Goal: Obtain resource: Download file/media

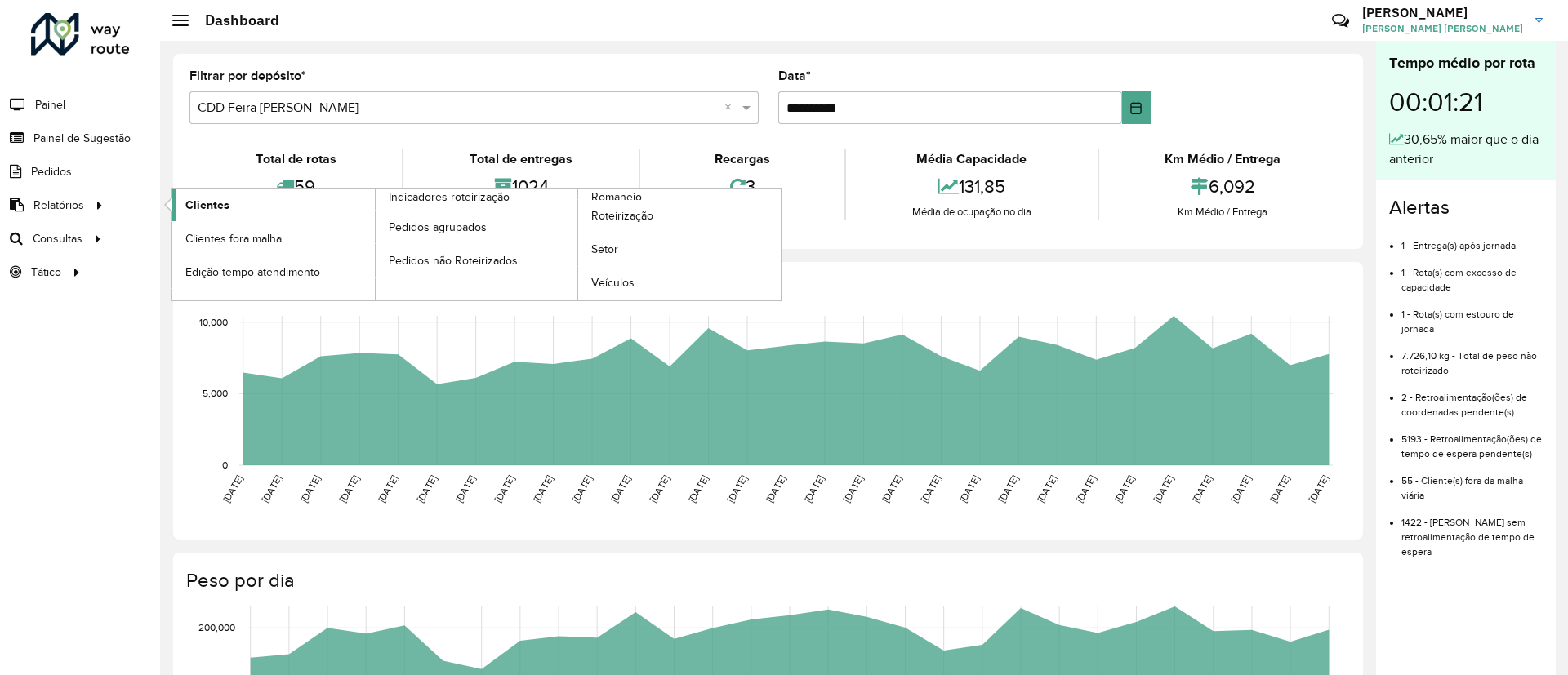
click at [249, 207] on link "Clientes" at bounding box center [273, 204] width 203 height 32
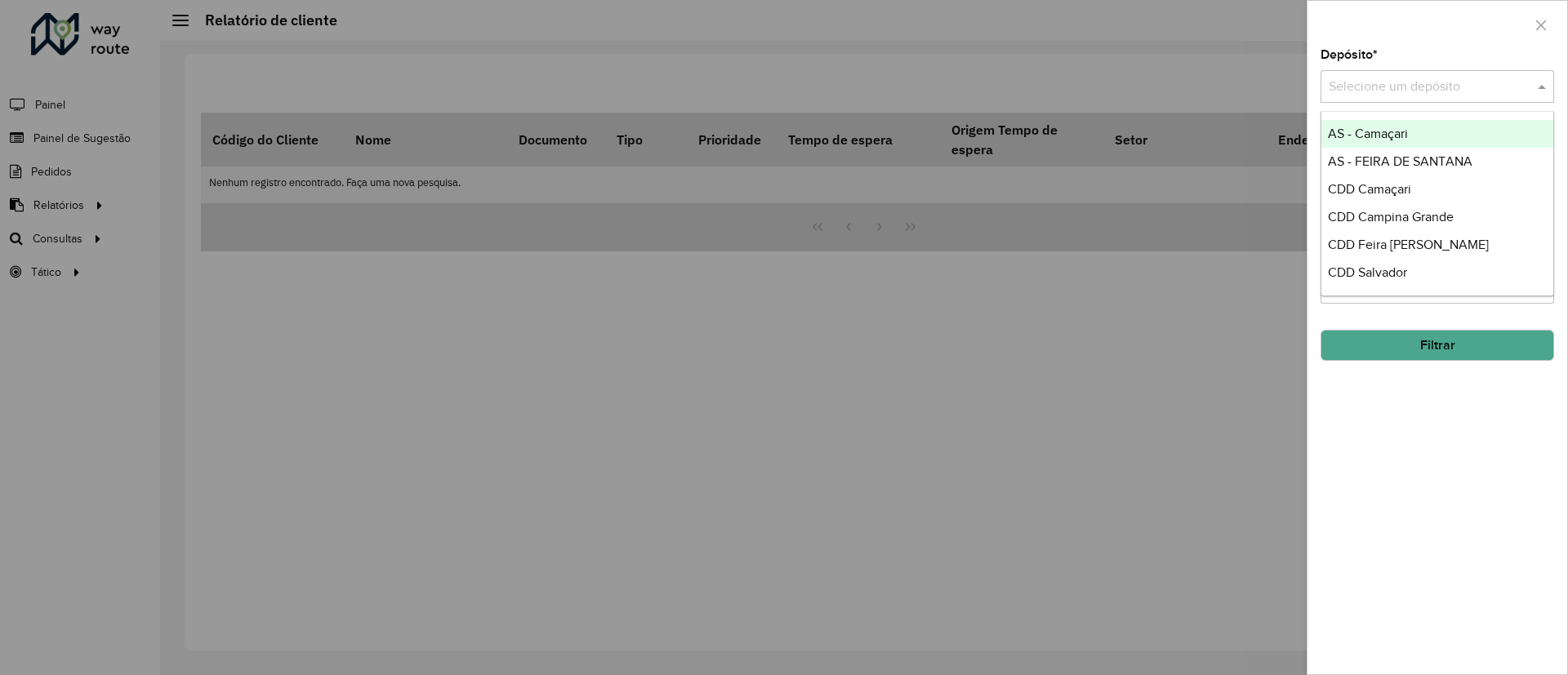
click at [1376, 95] on input "text" at bounding box center [1421, 87] width 185 height 20
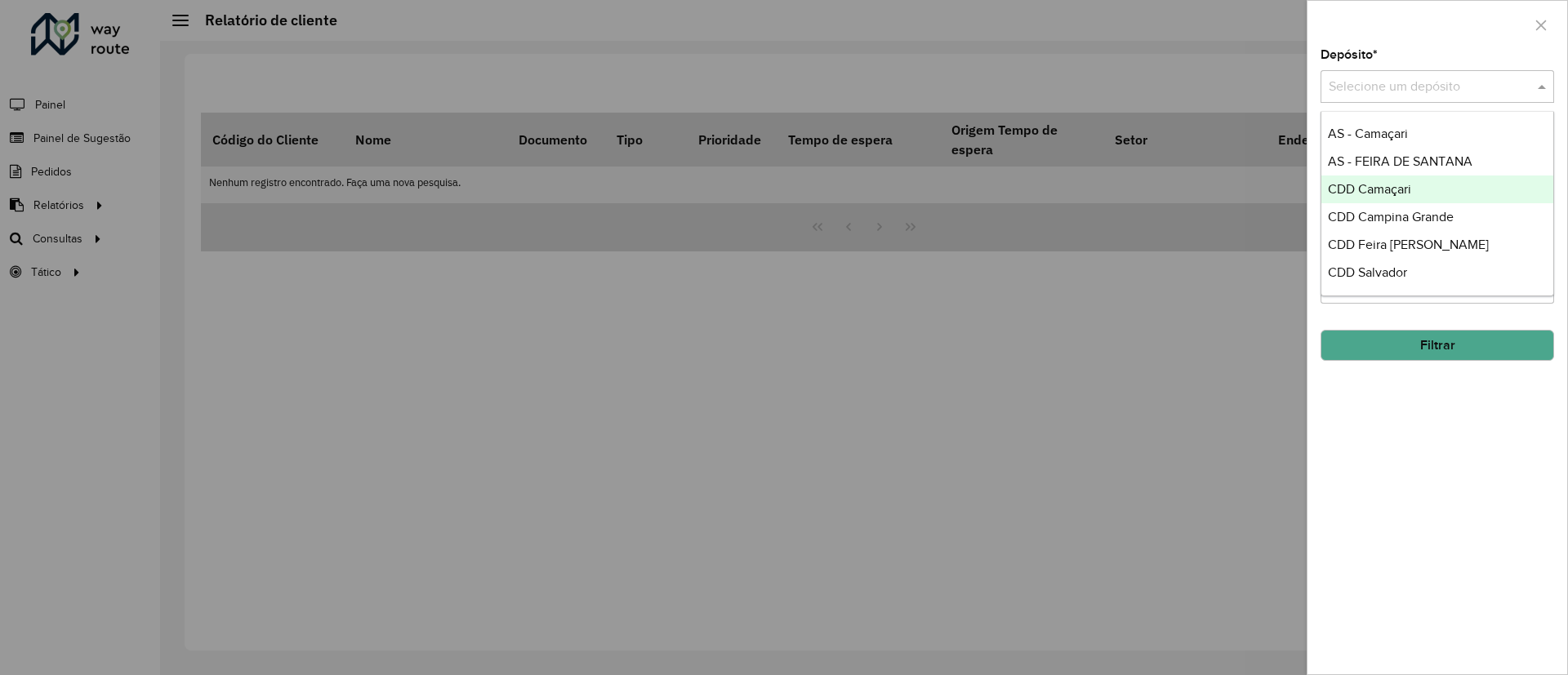
click at [1407, 191] on span "CDD Camaçari" at bounding box center [1369, 189] width 84 height 14
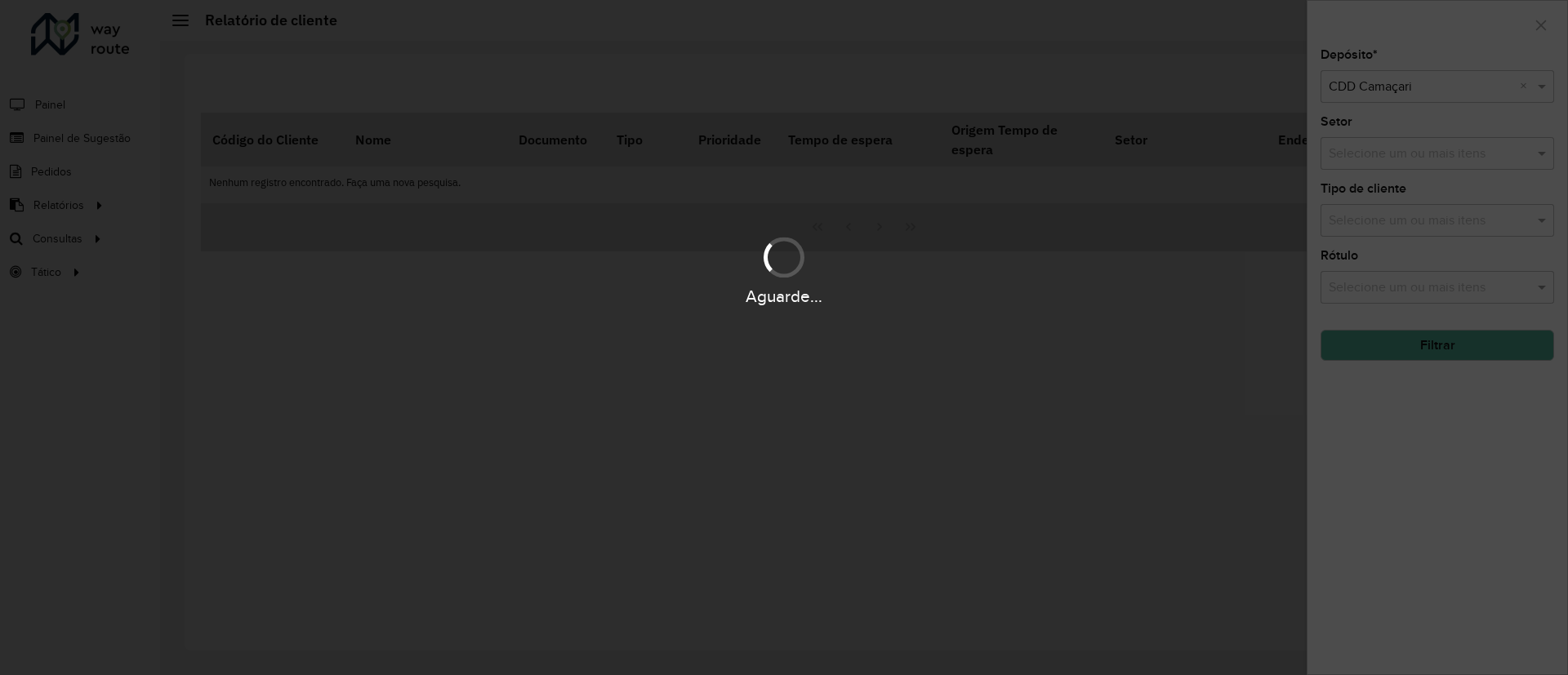
click at [1395, 340] on div "Aguarde..." at bounding box center [784, 337] width 1568 height 675
click at [1395, 340] on hb-app "Aguarde... Pop-up bloqueado! Seu navegador bloqueou automáticamente a abertura …" at bounding box center [784, 337] width 1568 height 675
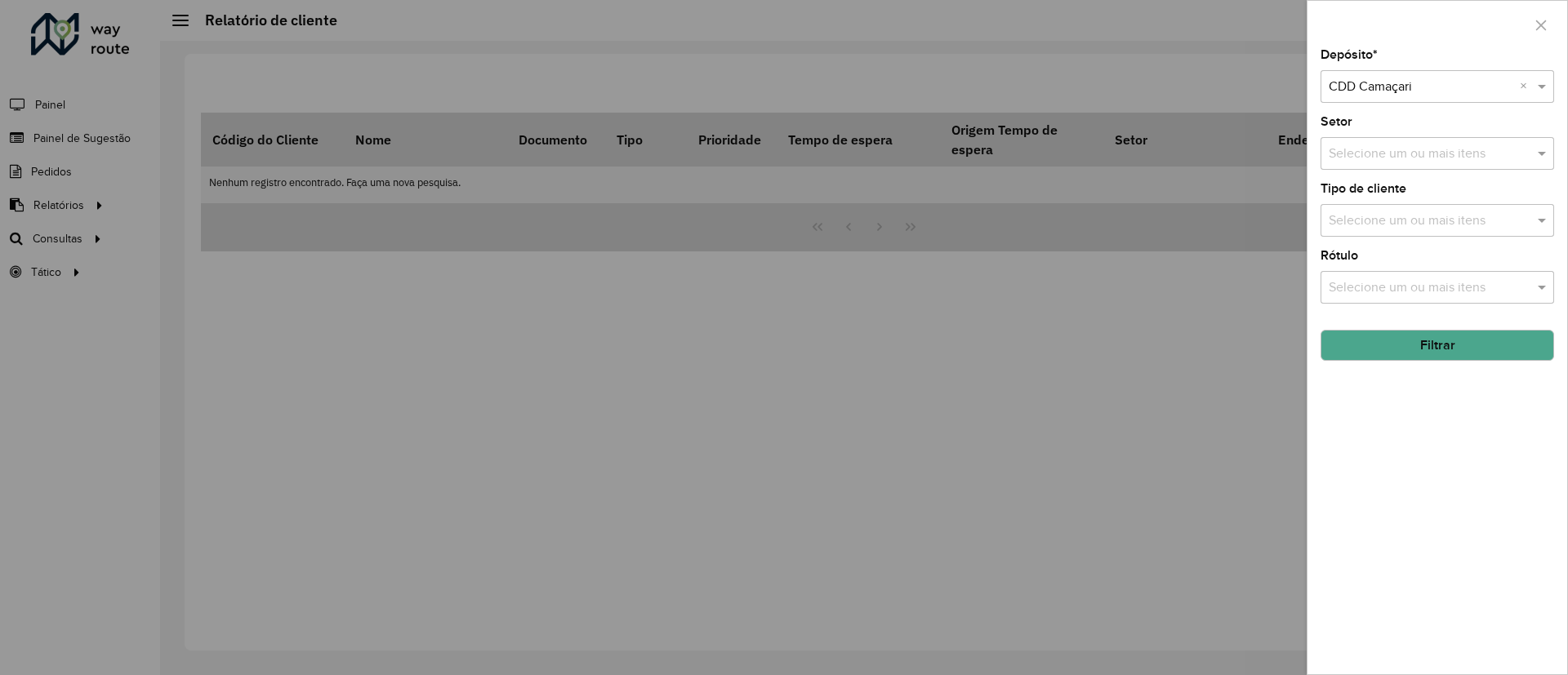
click at [1395, 340] on button "Filtrar" at bounding box center [1437, 346] width 234 height 31
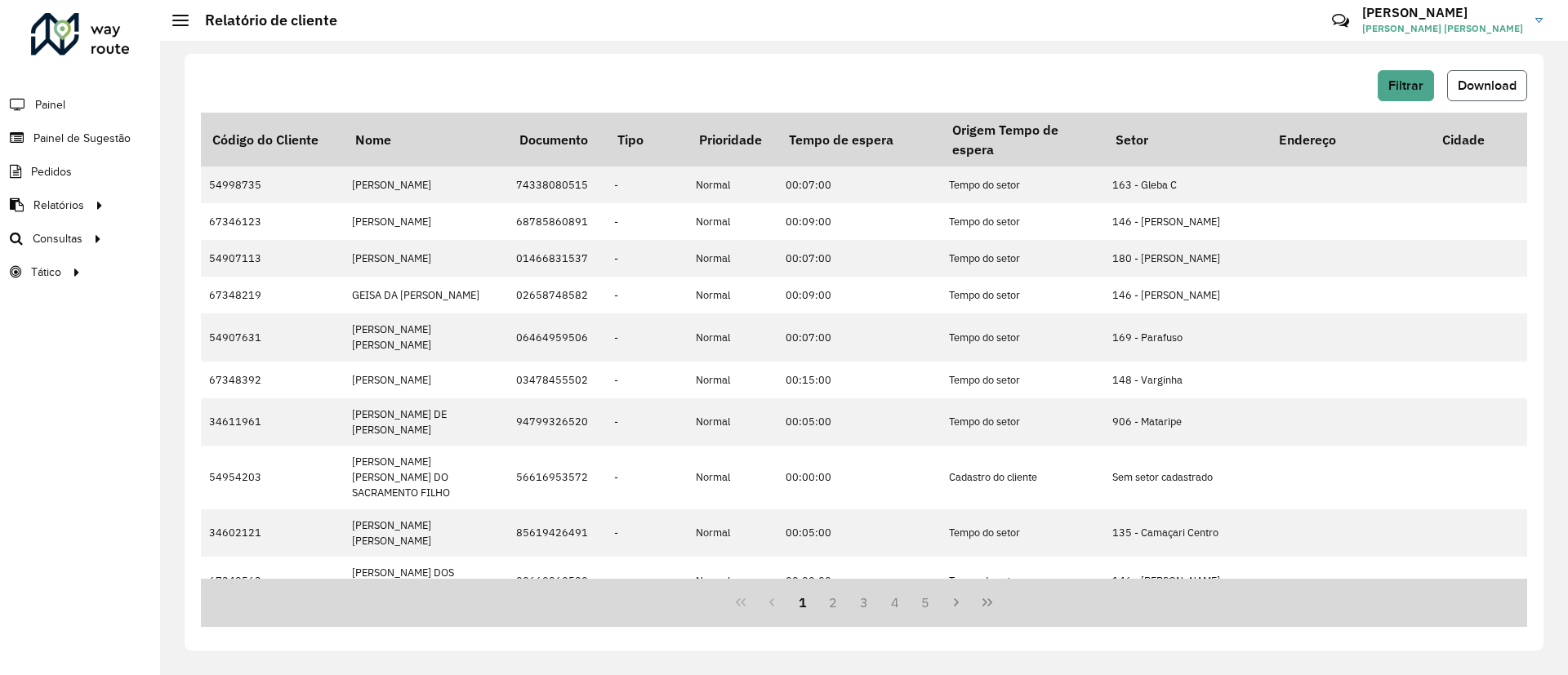
click at [1497, 88] on span "Download" at bounding box center [1487, 85] width 59 height 14
